Goal: Task Accomplishment & Management: Manage account settings

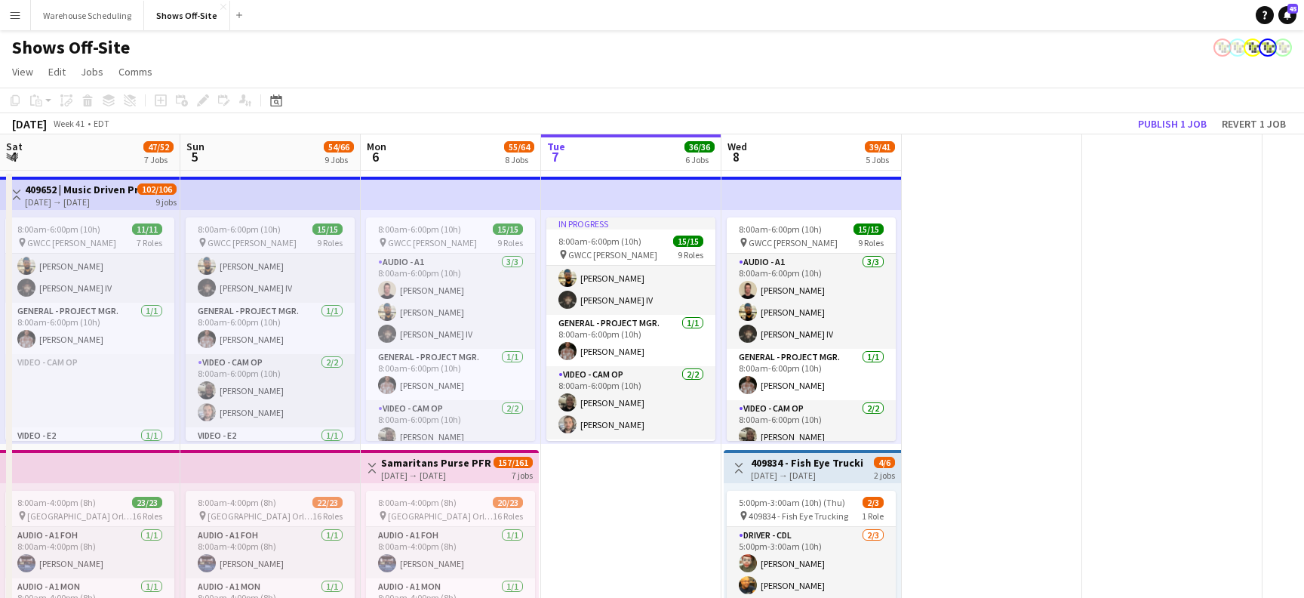
scroll to position [46, 0]
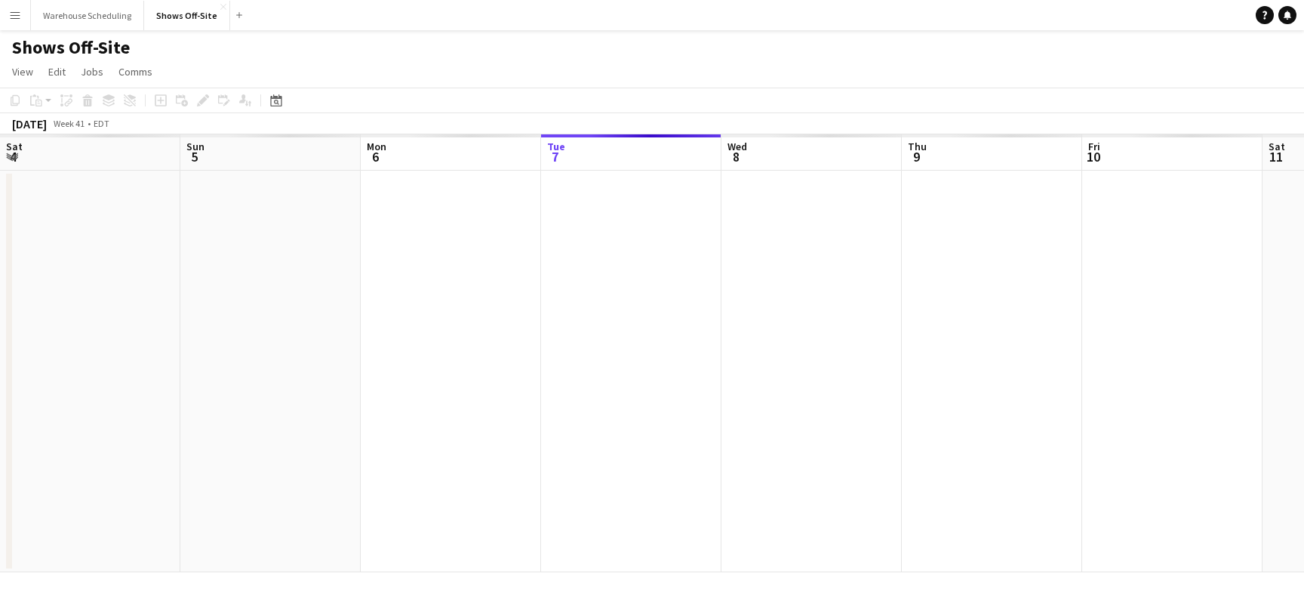
scroll to position [0, 361]
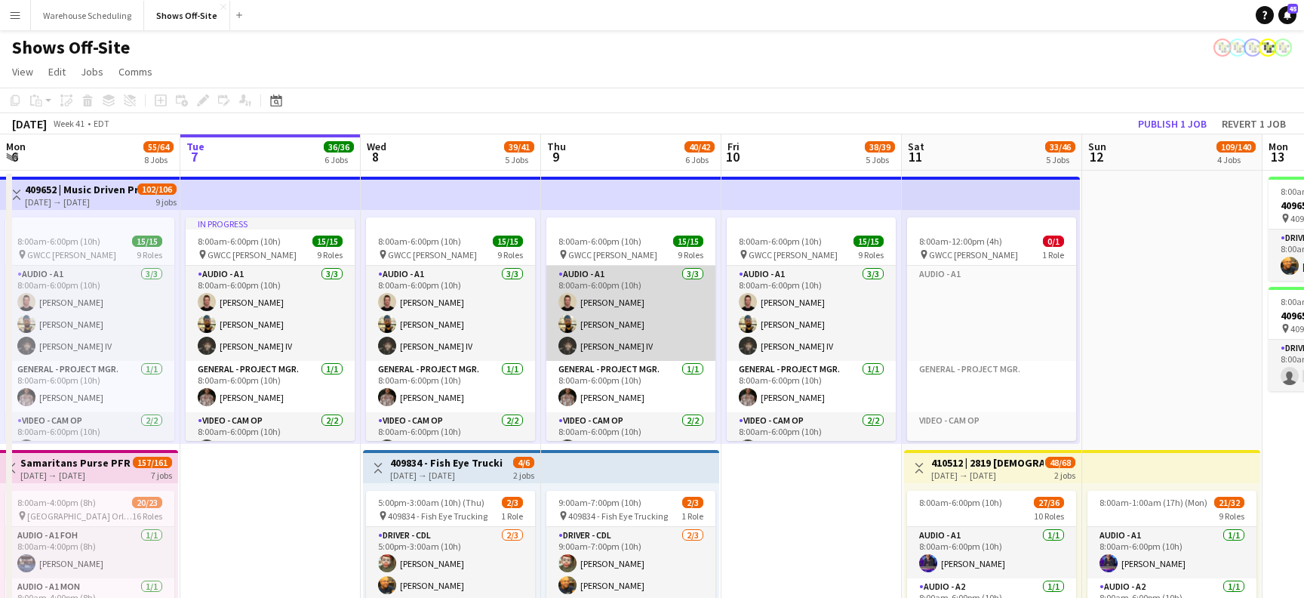
click at [612, 293] on app-card-role "Audio - A1 3/3 8:00am-6:00pm (10h) Dan Overheim Mike McCoy Sylvester Williams IV" at bounding box center [631, 313] width 169 height 95
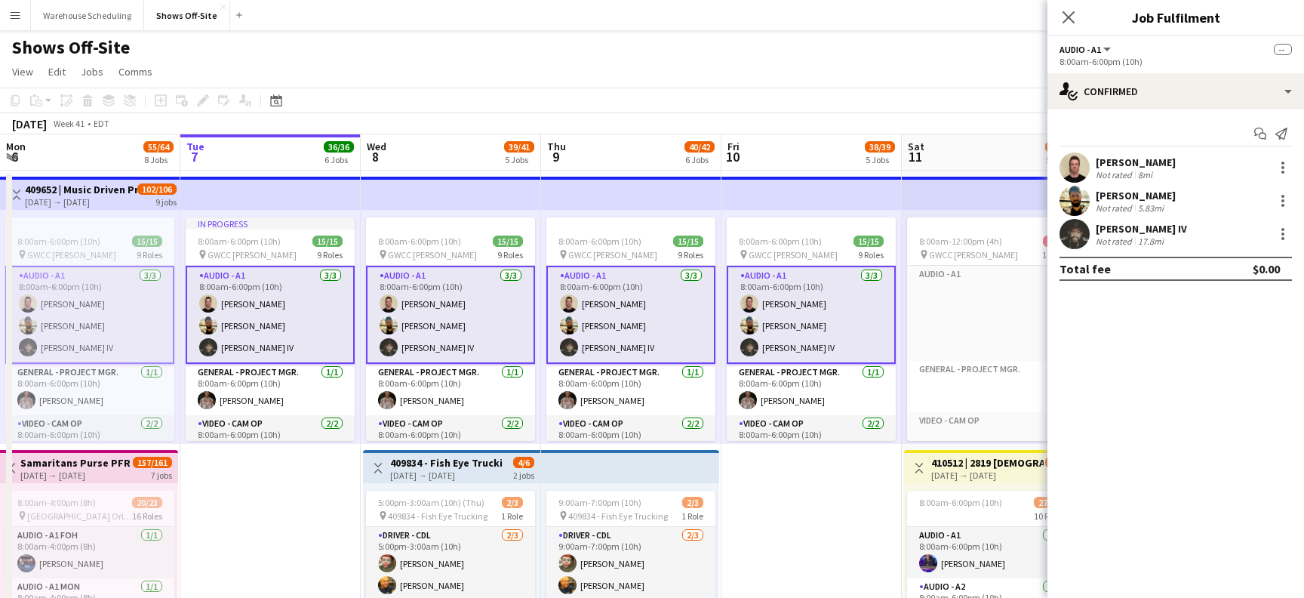
click at [612, 293] on app-card-role "Audio - A1 3/3 8:00am-6:00pm (10h) Dan Overheim Mike McCoy Sylvester Williams IV" at bounding box center [631, 315] width 169 height 98
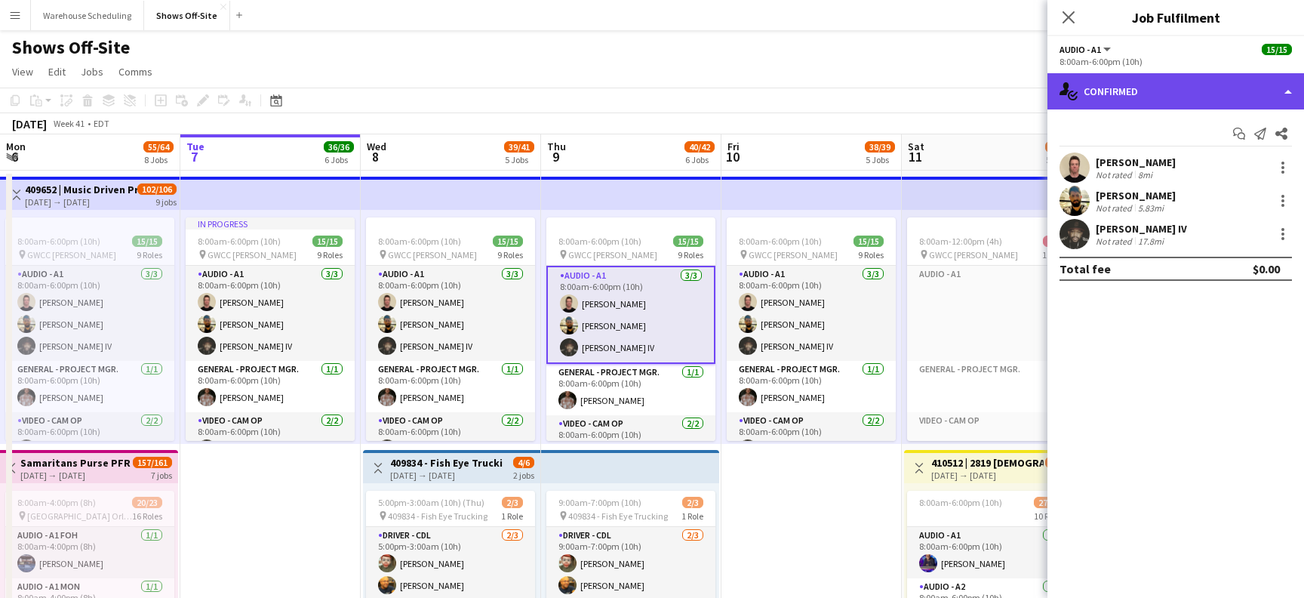
click at [1127, 92] on div "single-neutral-actions-check-2 Confirmed" at bounding box center [1176, 91] width 257 height 36
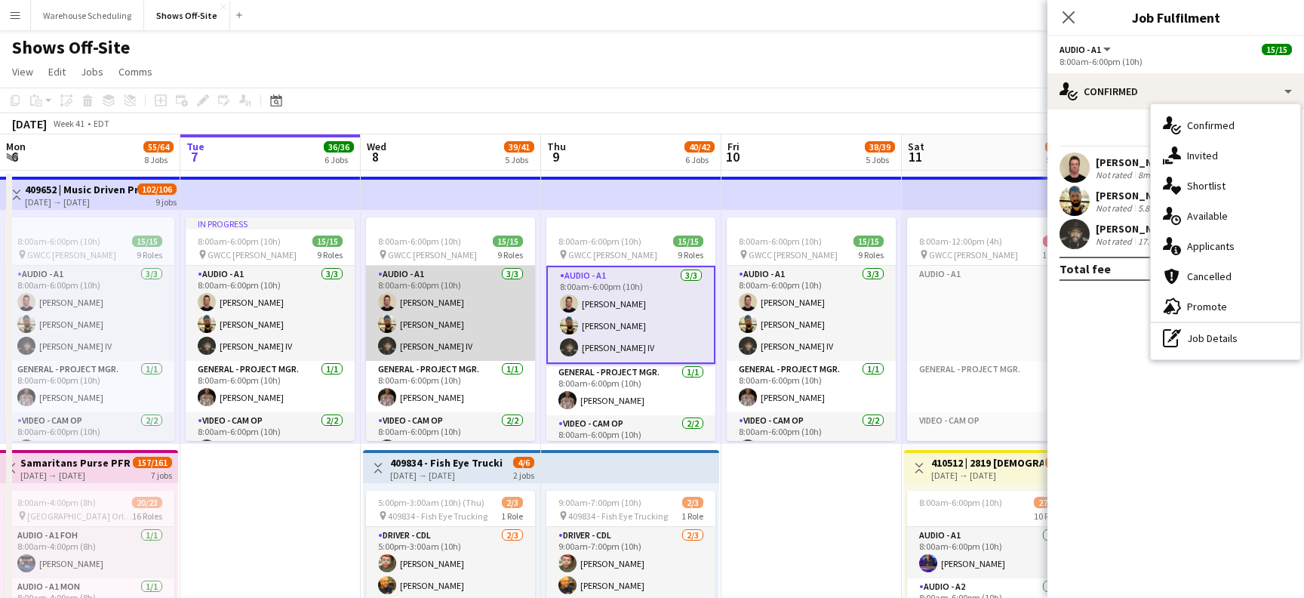
click at [496, 277] on app-card-role "Audio - A1 3/3 8:00am-6:00pm (10h) Dan Overheim Mike McCoy Sylvester Williams IV" at bounding box center [450, 313] width 169 height 95
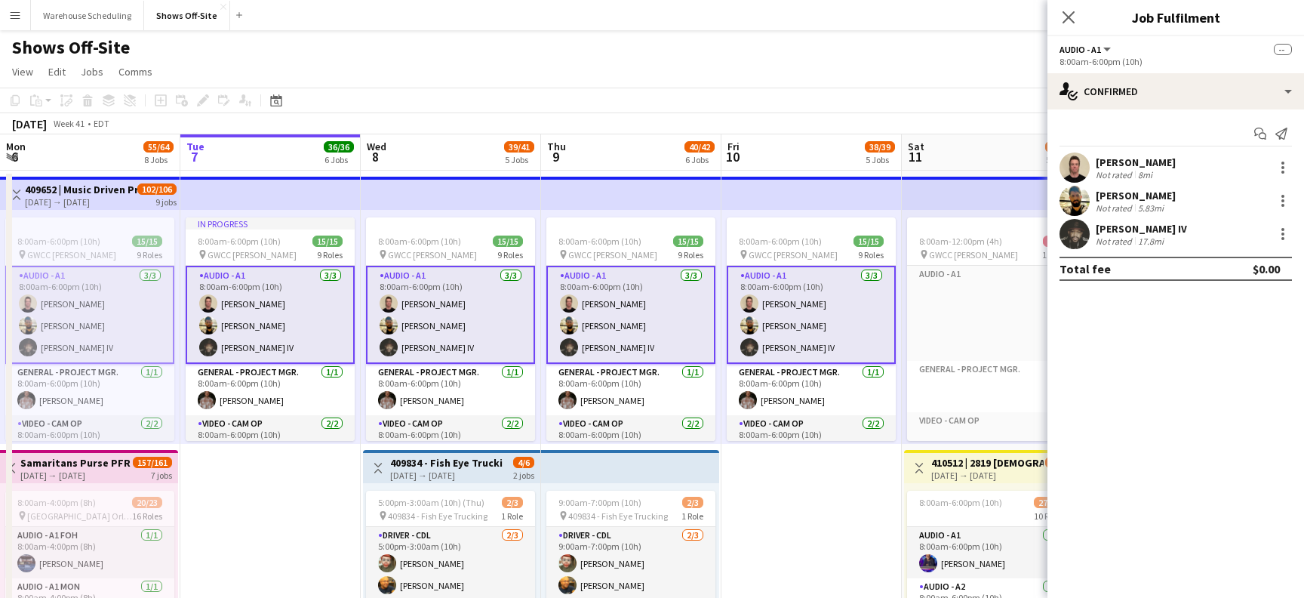
click at [496, 277] on app-card-role "Audio - A1 3/3 8:00am-6:00pm (10h) Dan Overheim Mike McCoy Sylvester Williams IV" at bounding box center [450, 315] width 169 height 98
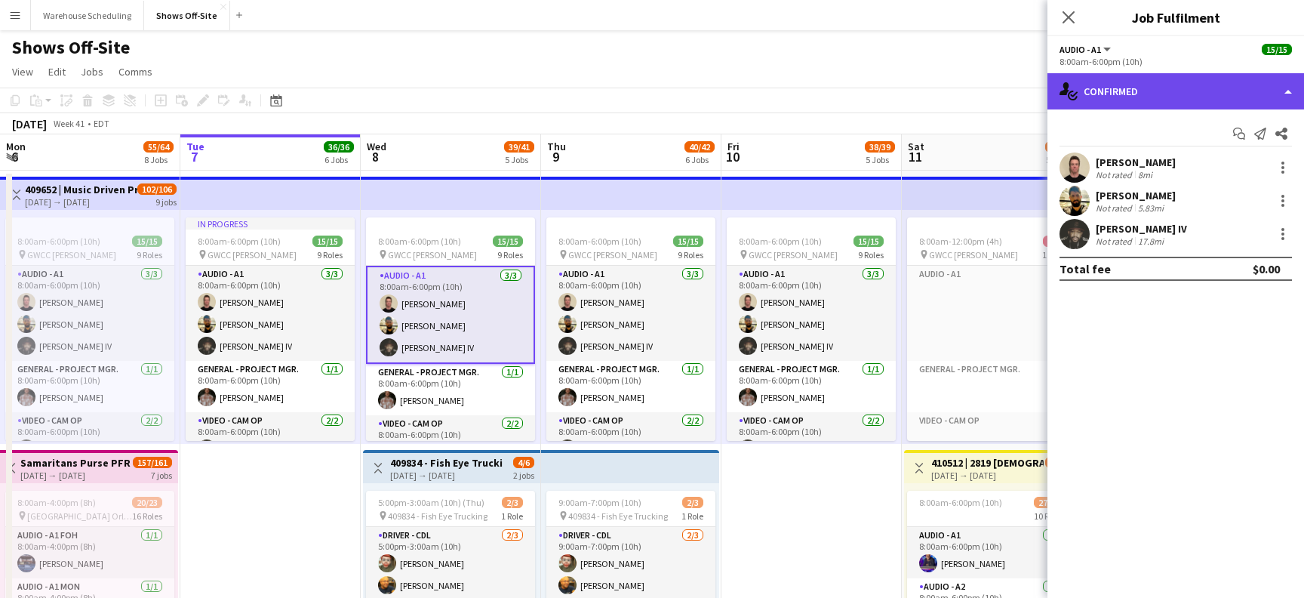
click at [1107, 103] on div "single-neutral-actions-check-2 Confirmed" at bounding box center [1176, 91] width 257 height 36
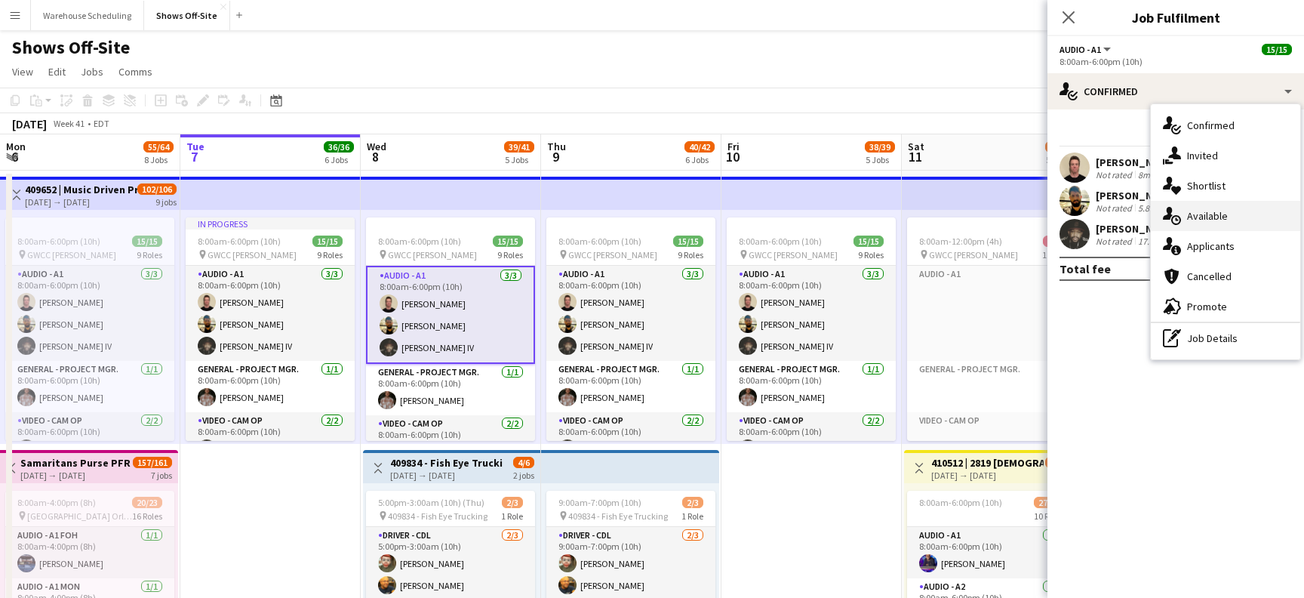
click at [1224, 214] on span "Available" at bounding box center [1207, 216] width 41 height 14
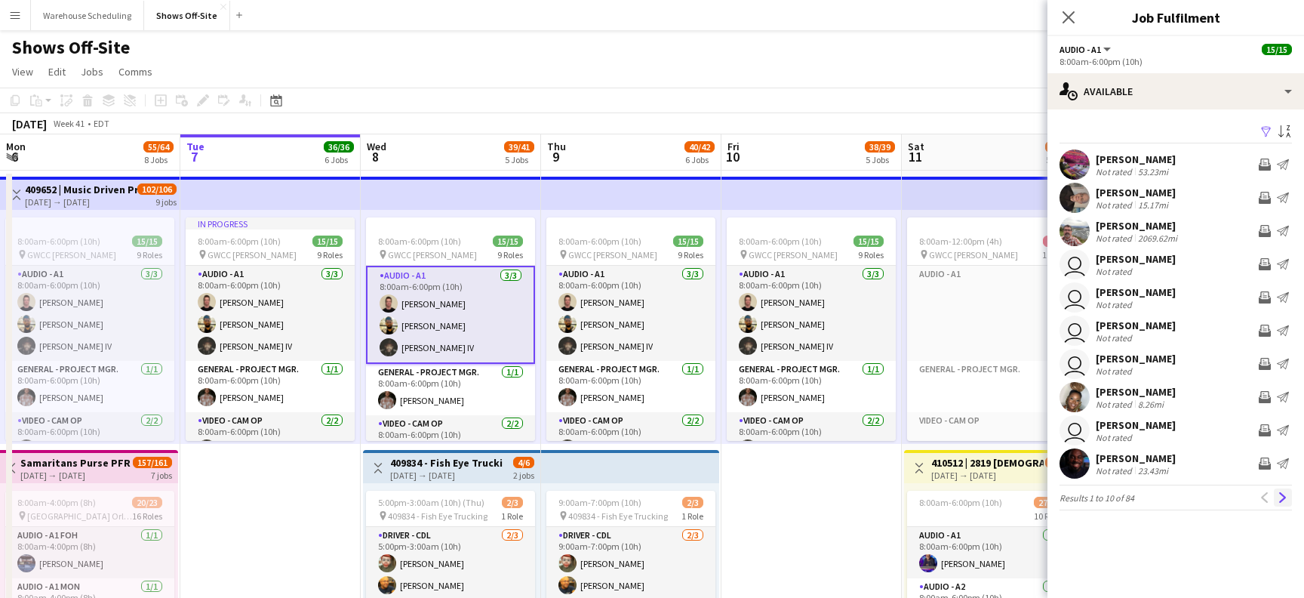
click at [1278, 497] on app-icon "Next" at bounding box center [1283, 497] width 11 height 11
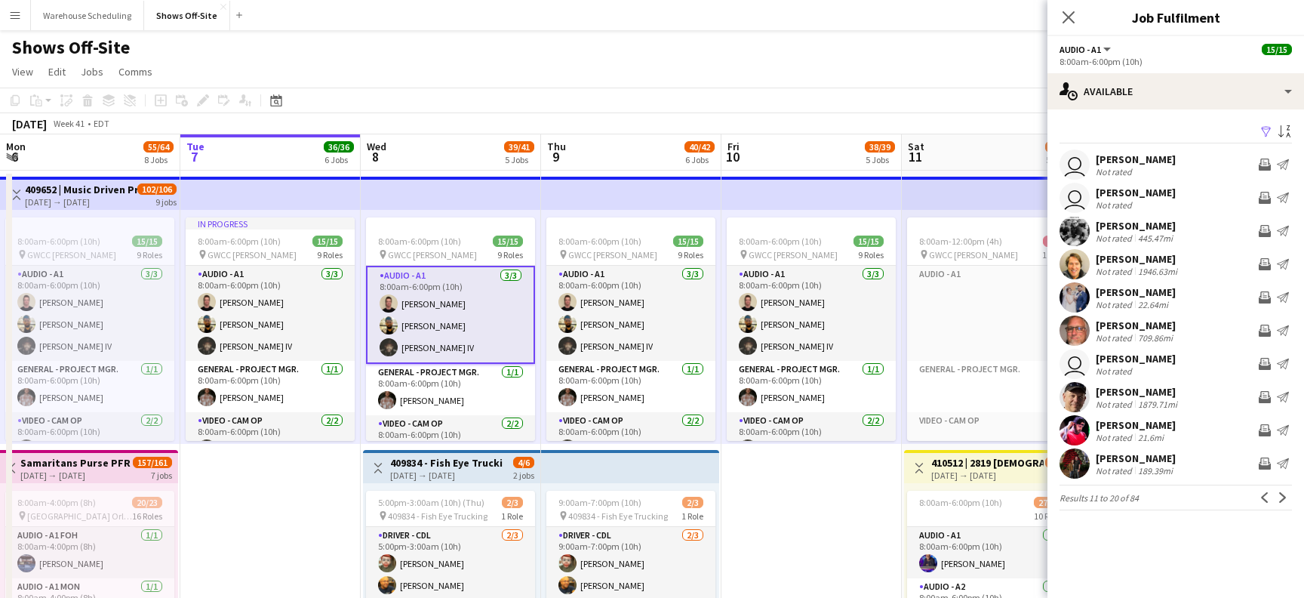
click at [1278, 497] on app-icon "Next" at bounding box center [1283, 497] width 11 height 11
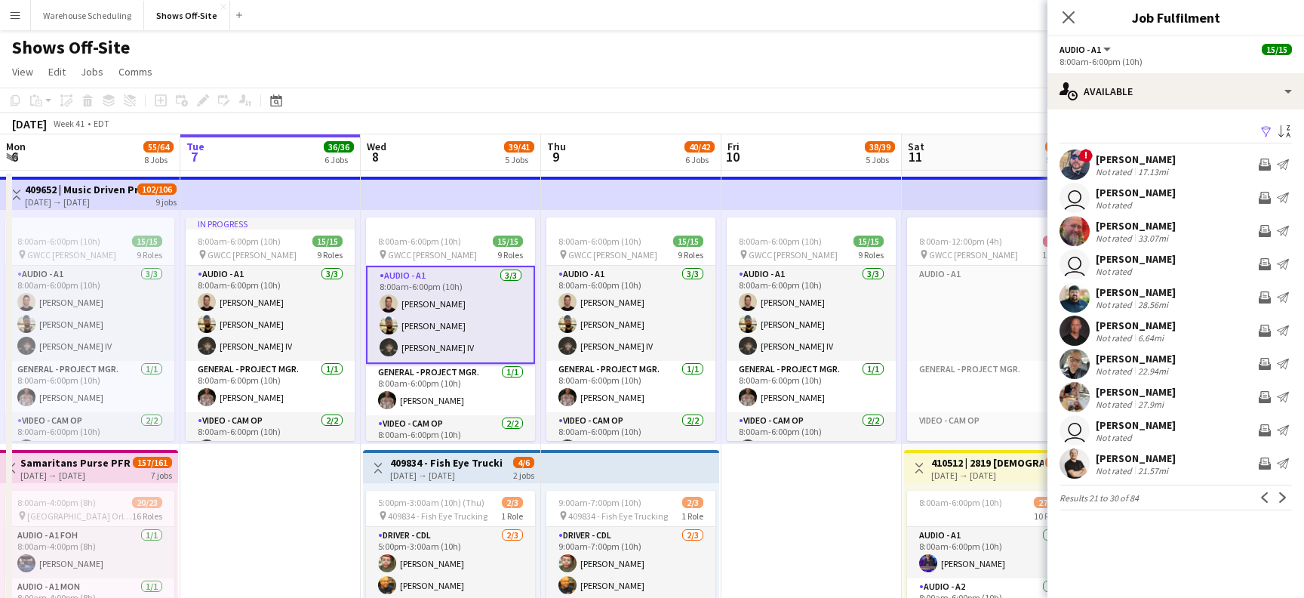
click at [1278, 497] on app-icon "Next" at bounding box center [1283, 497] width 11 height 11
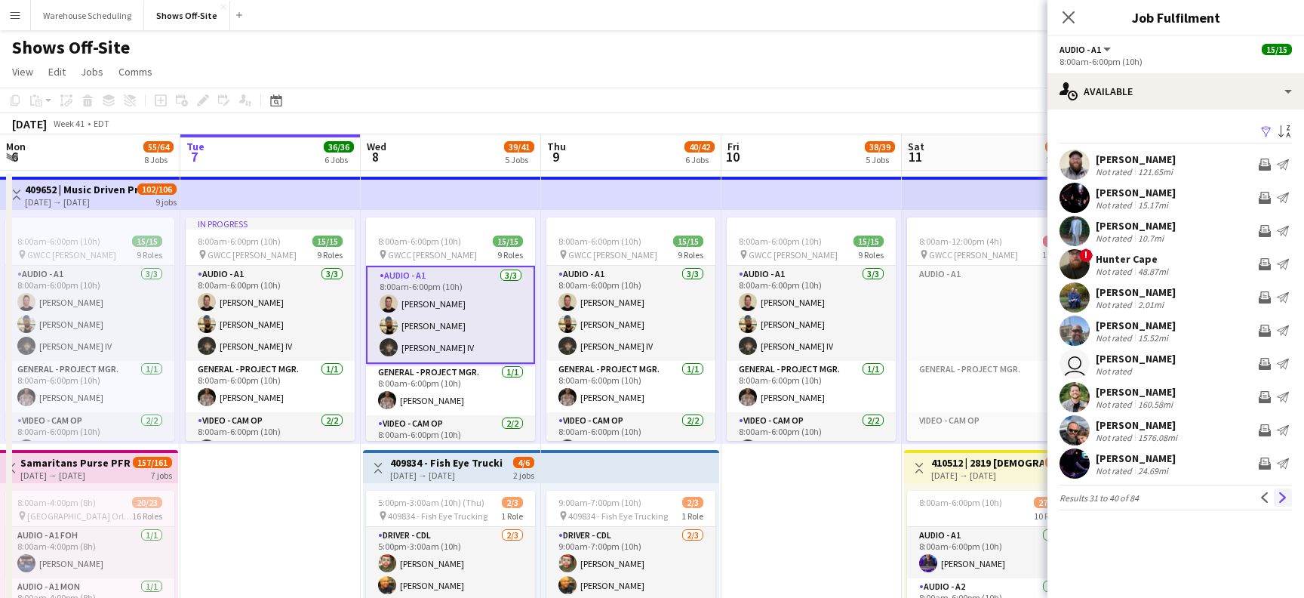
click at [1275, 495] on button "Next" at bounding box center [1283, 497] width 18 height 18
